Goal: Book appointment/travel/reservation

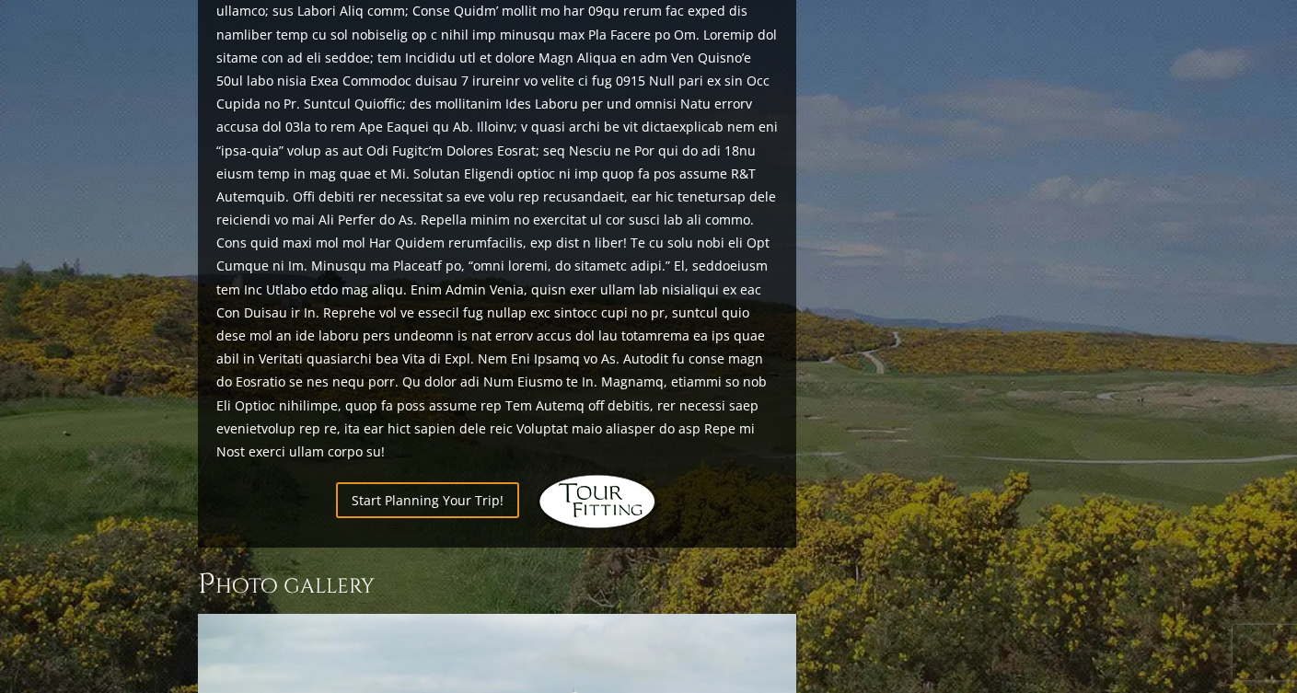
scroll to position [2033, 0]
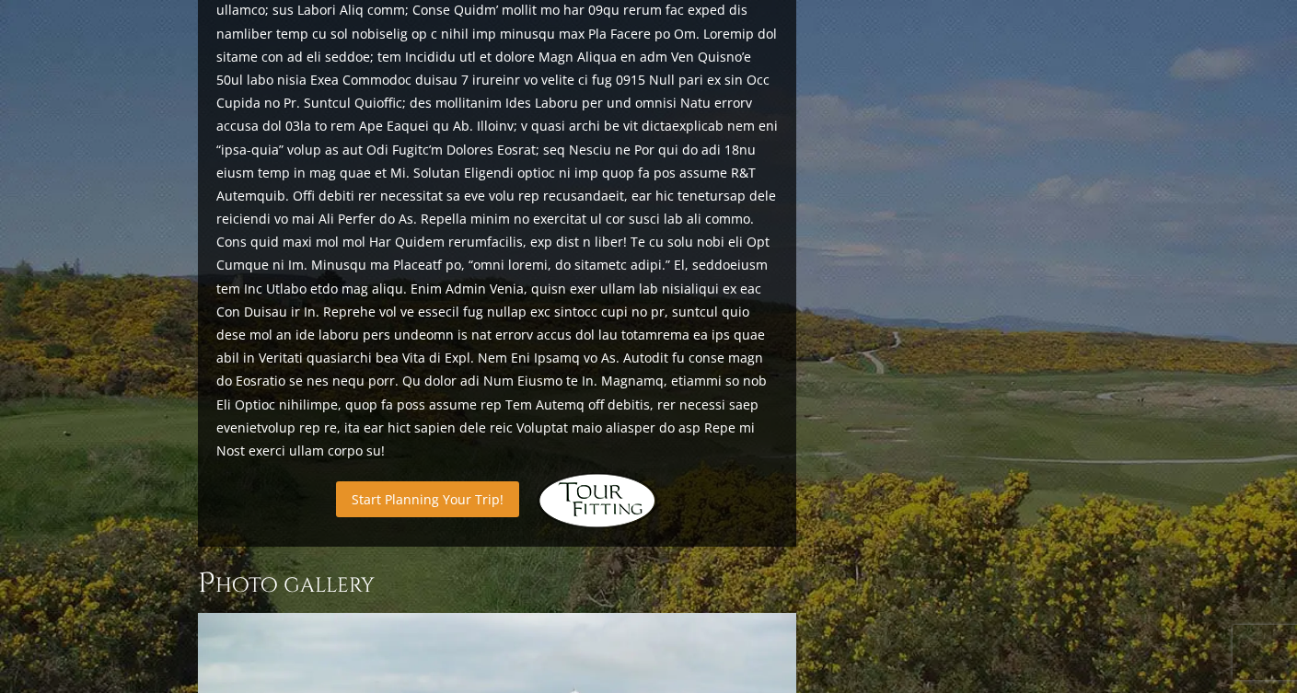
click at [409, 481] on link "Start Planning Your Trip!" at bounding box center [427, 499] width 183 height 36
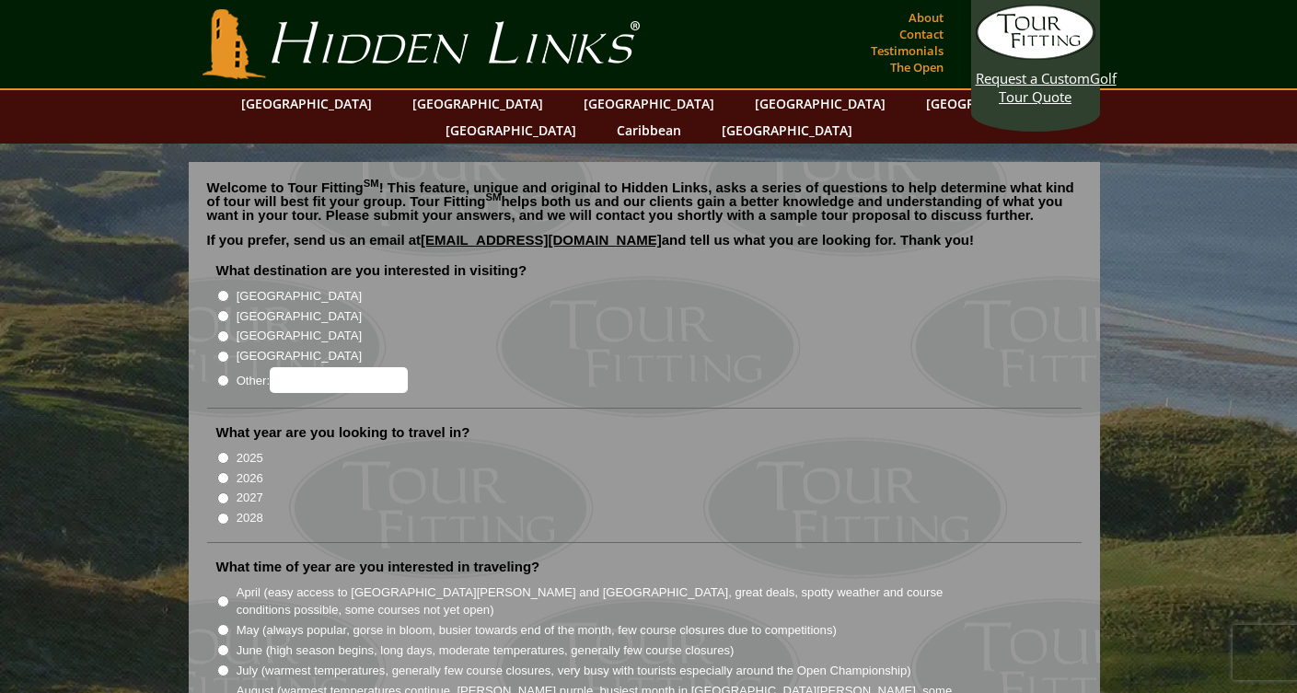
click at [221, 310] on input "[GEOGRAPHIC_DATA]" at bounding box center [223, 316] width 12 height 12
radio input "true"
click at [225, 472] on input "2026" at bounding box center [223, 478] width 12 height 12
radio input "true"
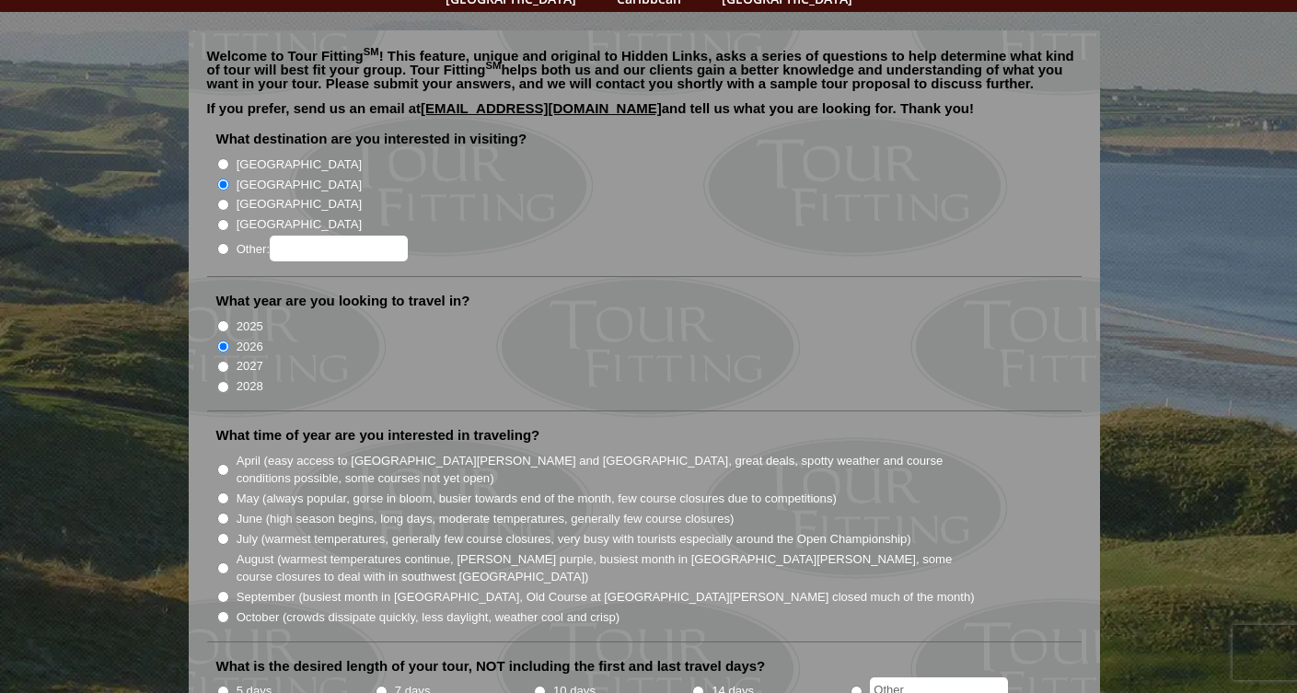
scroll to position [175, 0]
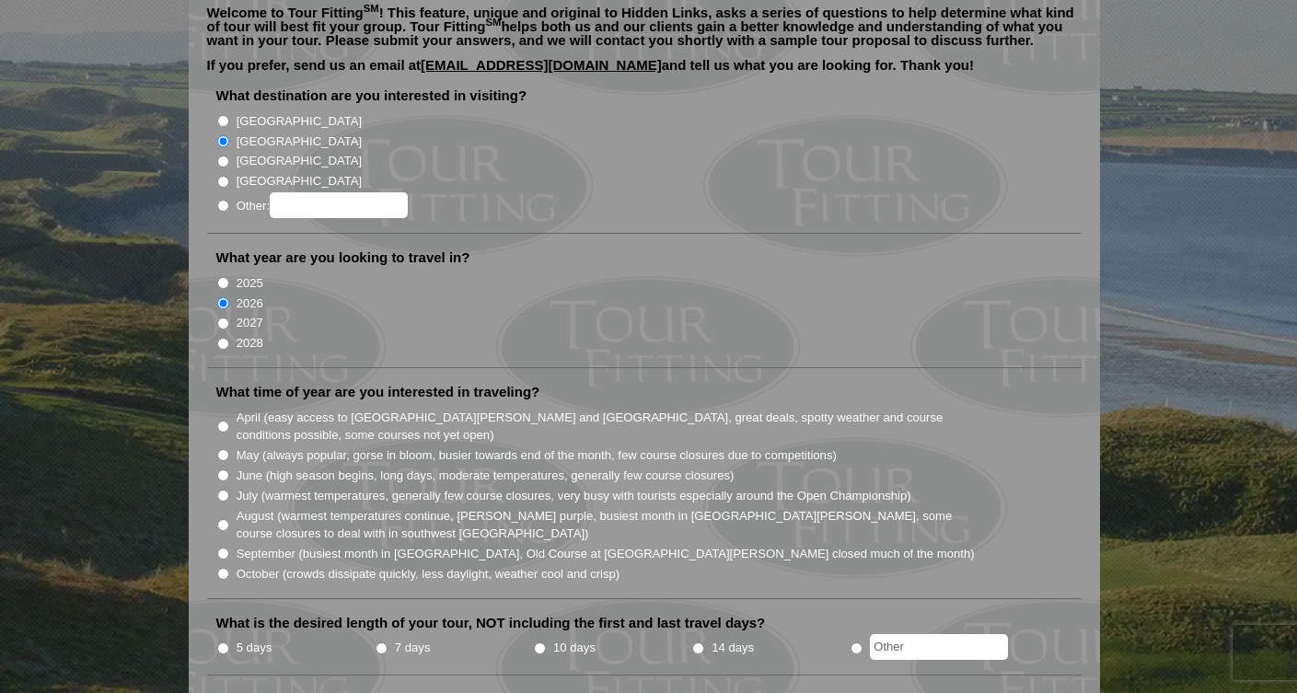
click at [223, 519] on input "August (warmest temperatures continue, heather bright purple, busiest month in …" at bounding box center [223, 525] width 12 height 12
radio input "true"
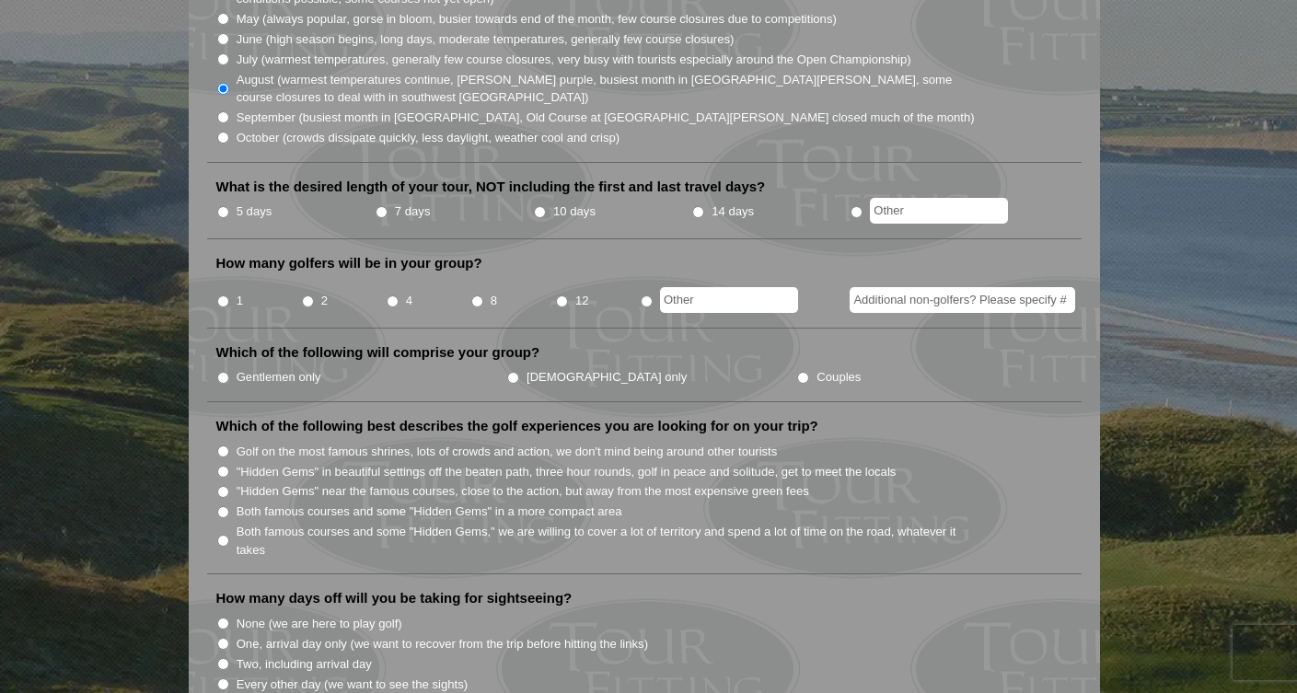
scroll to position [609, 0]
click at [392, 297] on input "4" at bounding box center [392, 303] width 12 height 12
radio input "true"
click at [222, 374] on input "Gentlemen only" at bounding box center [223, 380] width 12 height 12
radio input "true"
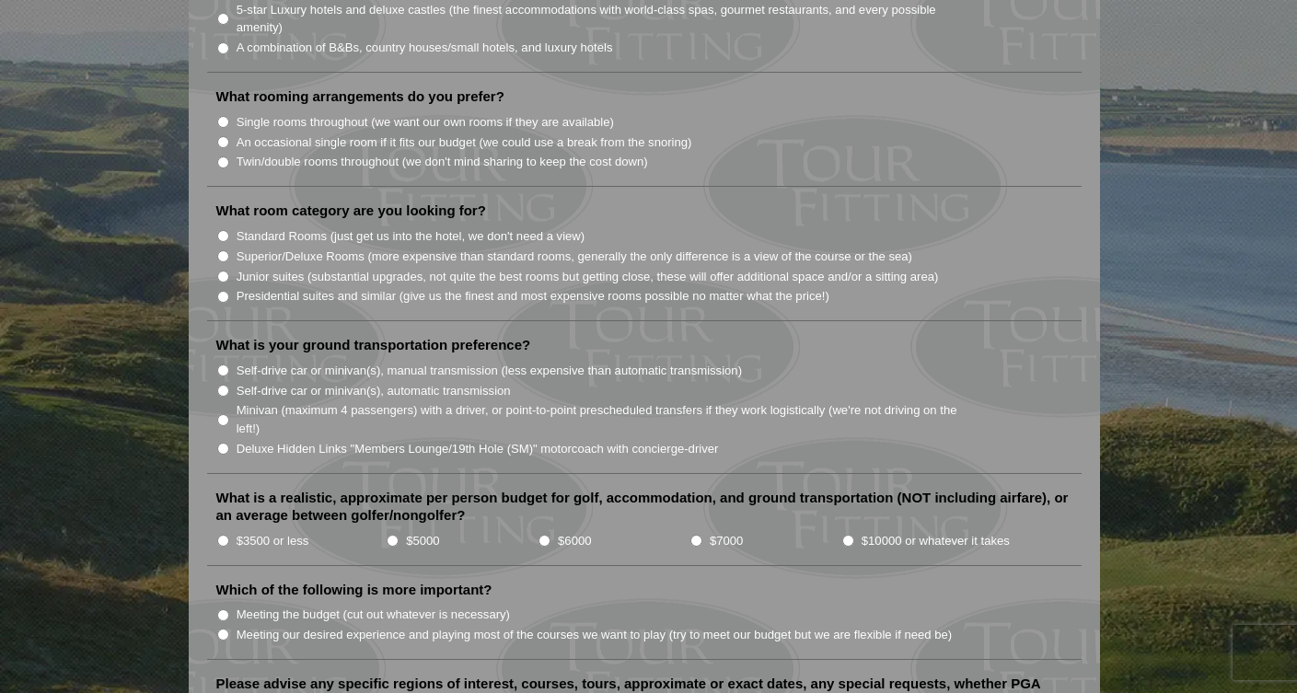
scroll to position [1687, 0]
